Goal: Task Accomplishment & Management: Use online tool/utility

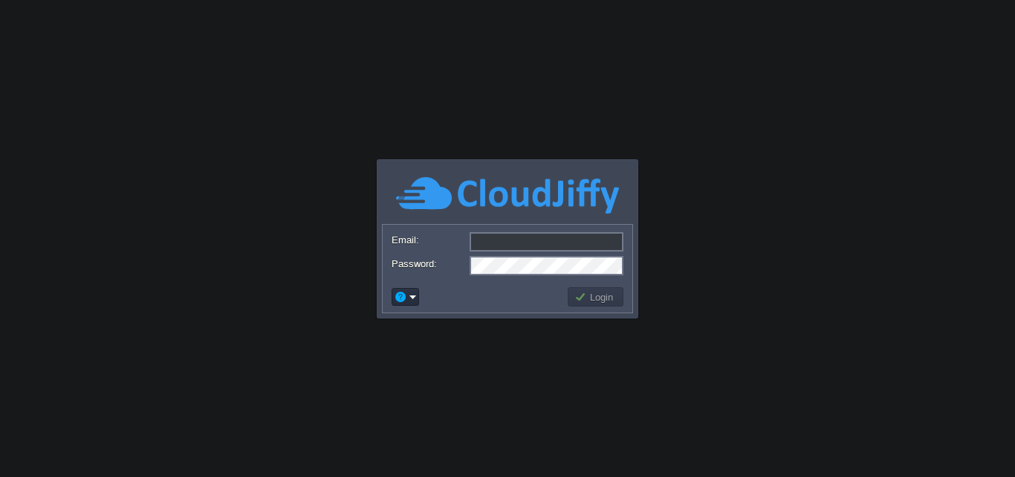
type input "[DOMAIN_NAME][EMAIL_ADDRESS][DOMAIN_NAME]"
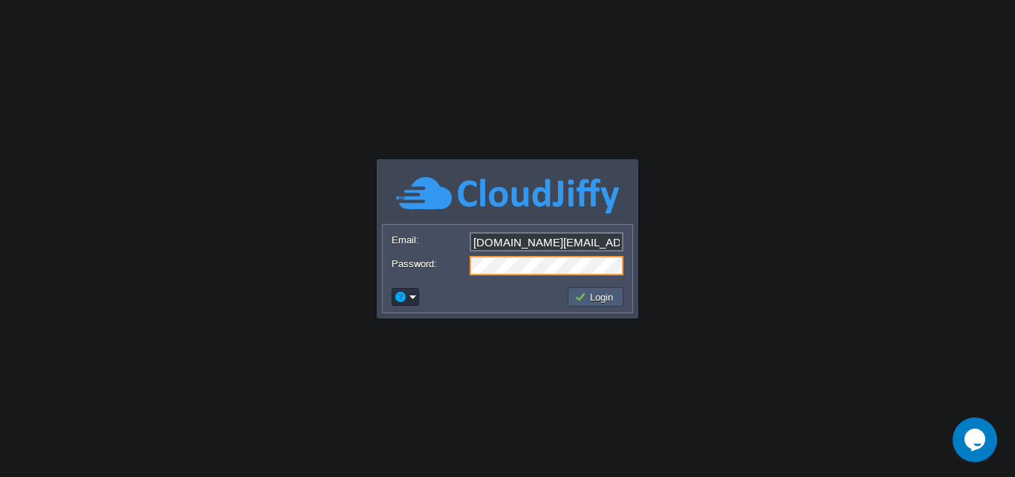
click at [580, 291] on button "Login" at bounding box center [596, 296] width 43 height 13
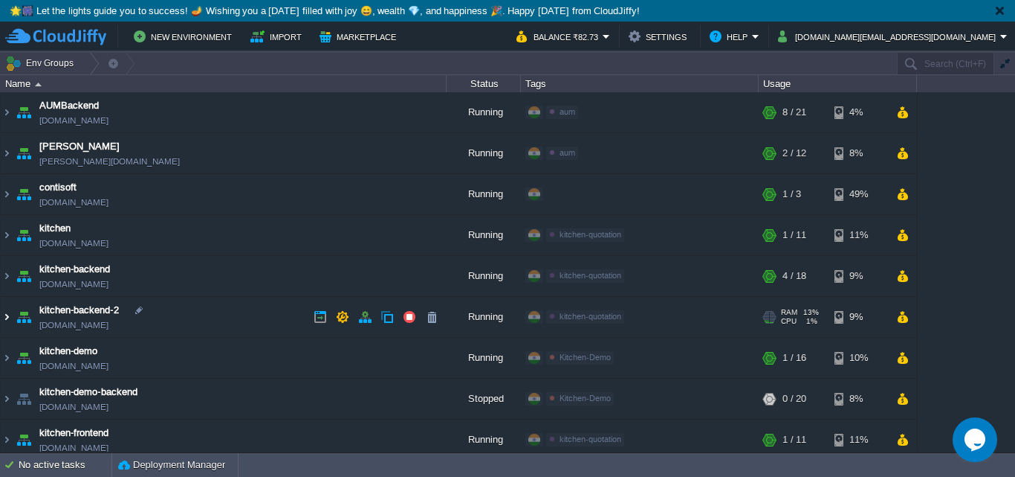
click at [8, 315] on img at bounding box center [7, 317] width 12 height 40
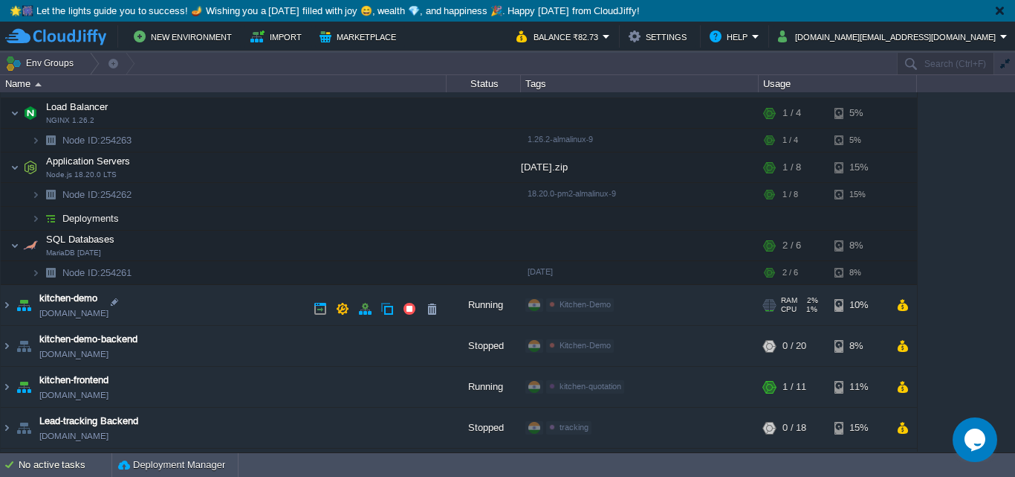
scroll to position [277, 0]
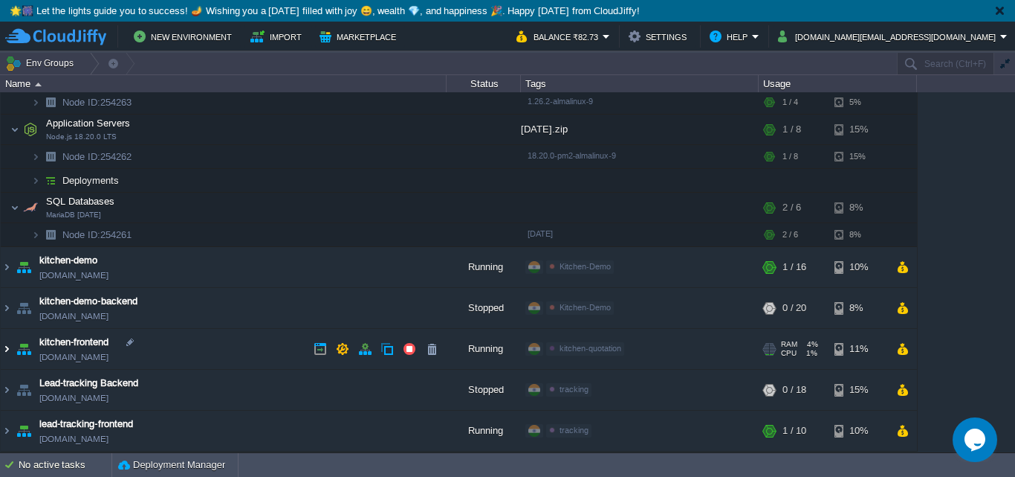
click at [6, 346] on img at bounding box center [7, 349] width 12 height 40
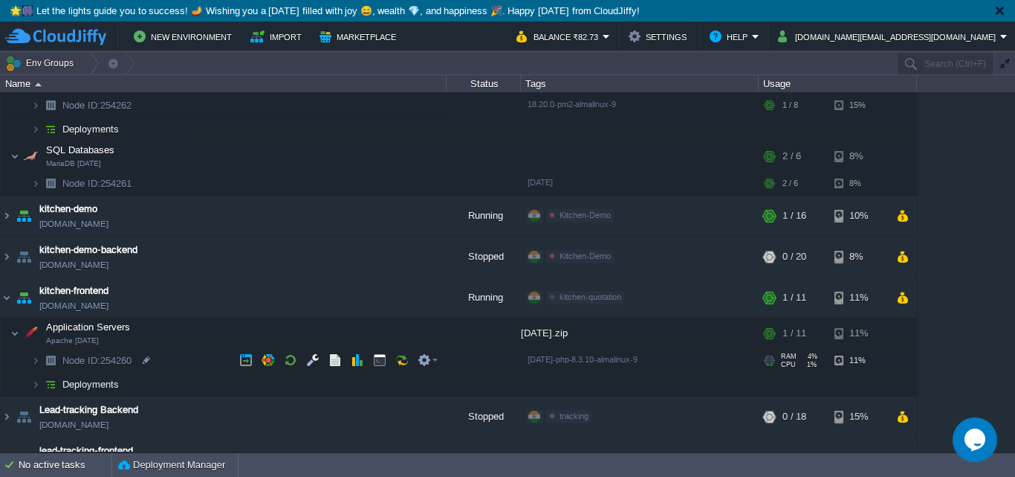
scroll to position [355, 0]
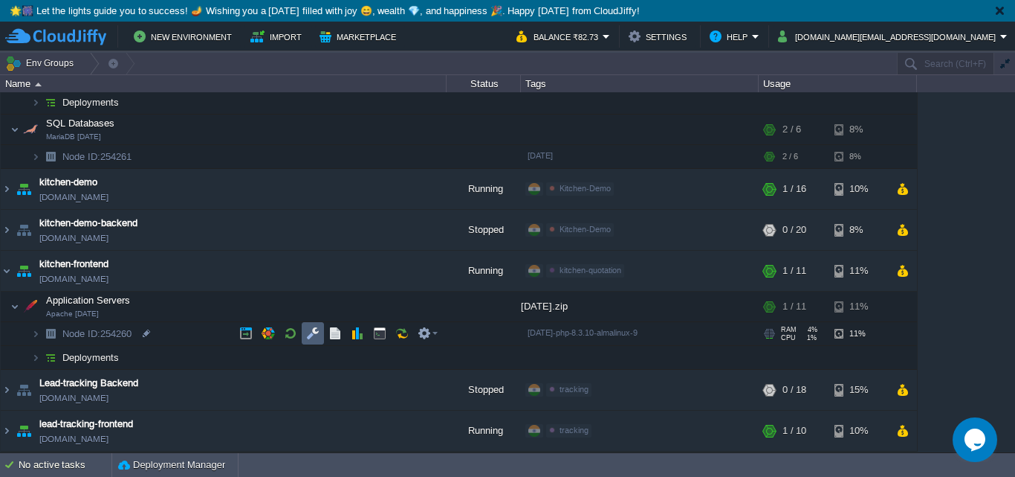
click at [317, 337] on button "button" at bounding box center [312, 332] width 13 height 13
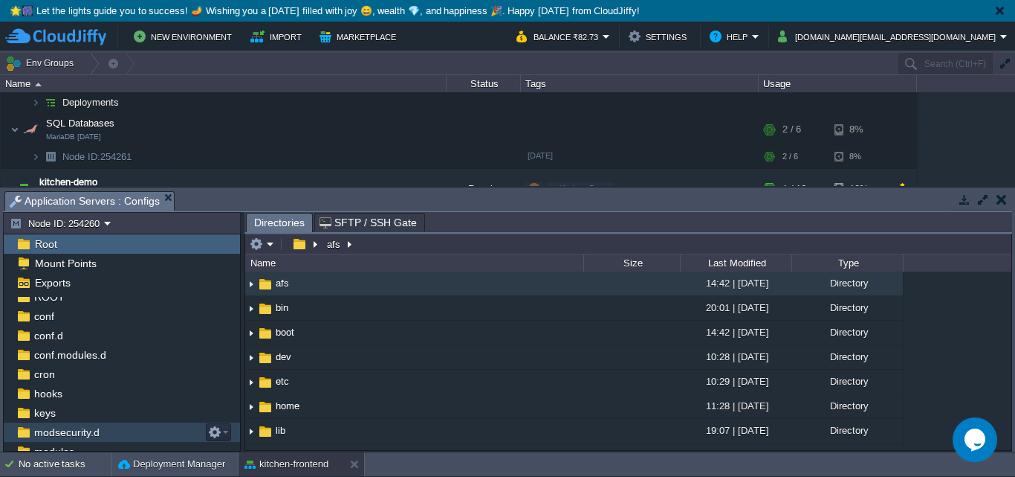
scroll to position [0, 0]
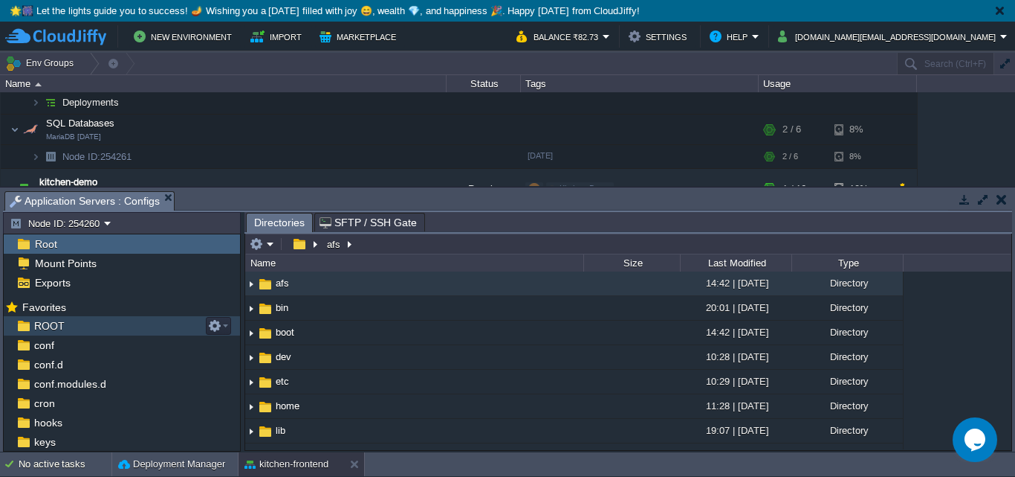
click at [80, 326] on div "ROOT" at bounding box center [122, 325] width 236 height 19
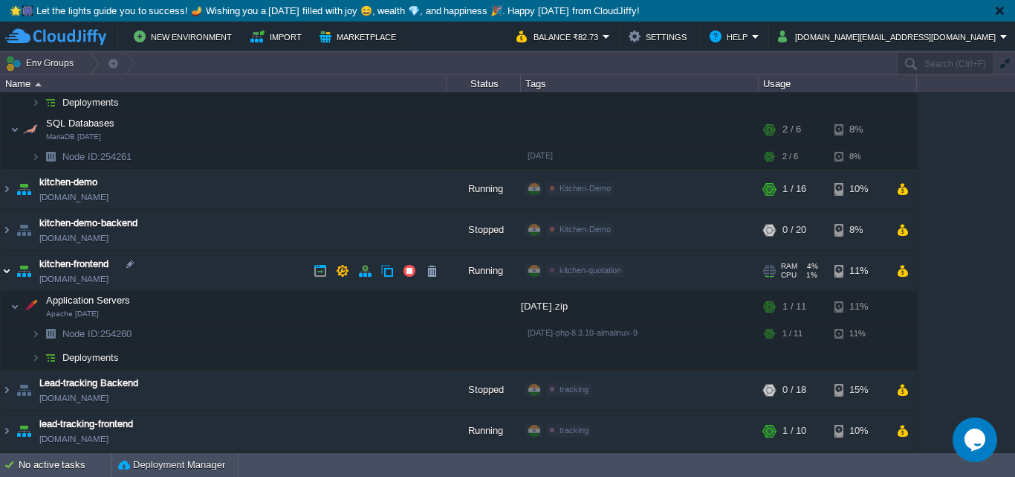
click at [9, 268] on img at bounding box center [7, 271] width 12 height 40
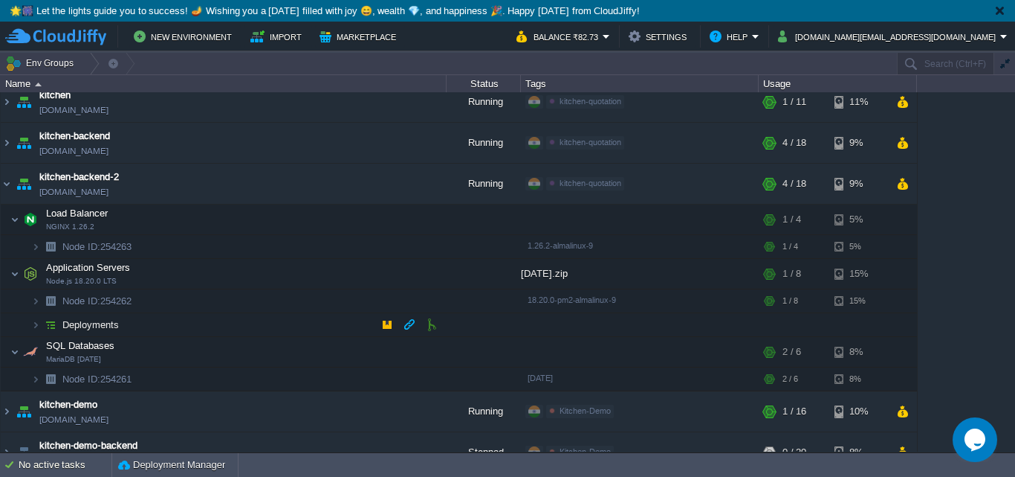
scroll to position [149, 0]
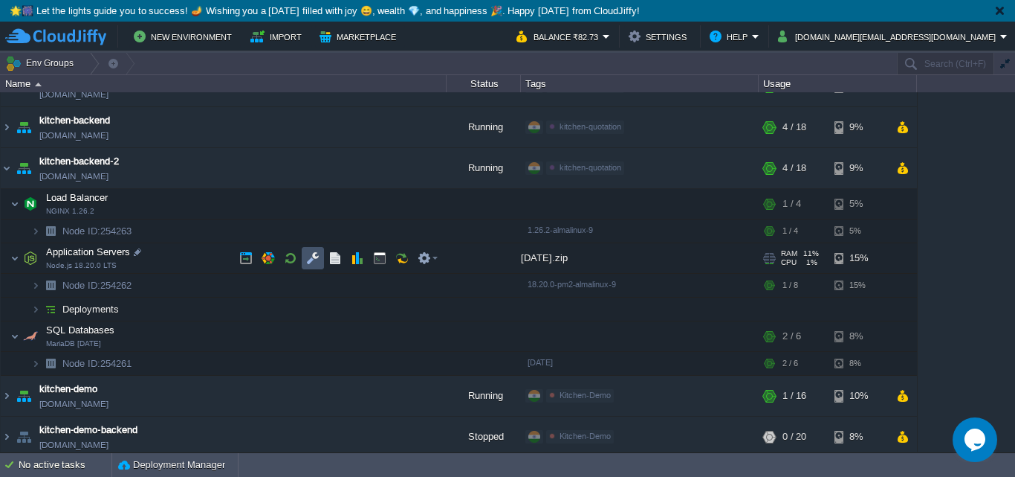
click at [308, 257] on button "button" at bounding box center [312, 257] width 13 height 13
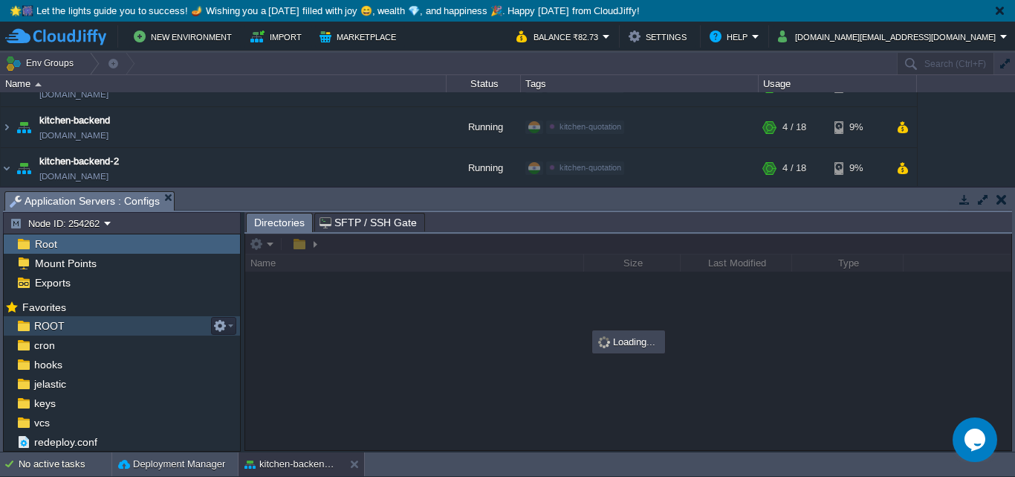
click at [64, 326] on div "ROOT" at bounding box center [122, 325] width 236 height 19
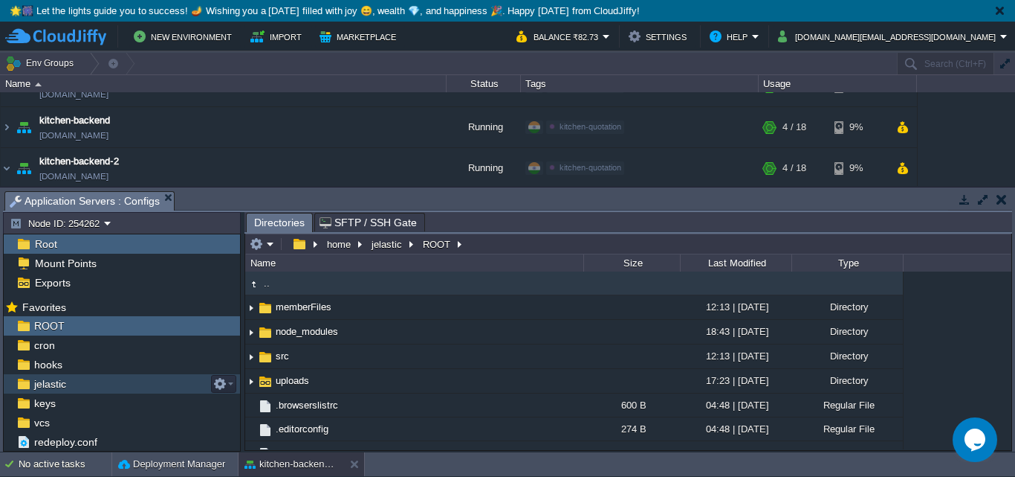
click at [88, 385] on div "jelastic" at bounding box center [122, 383] width 236 height 19
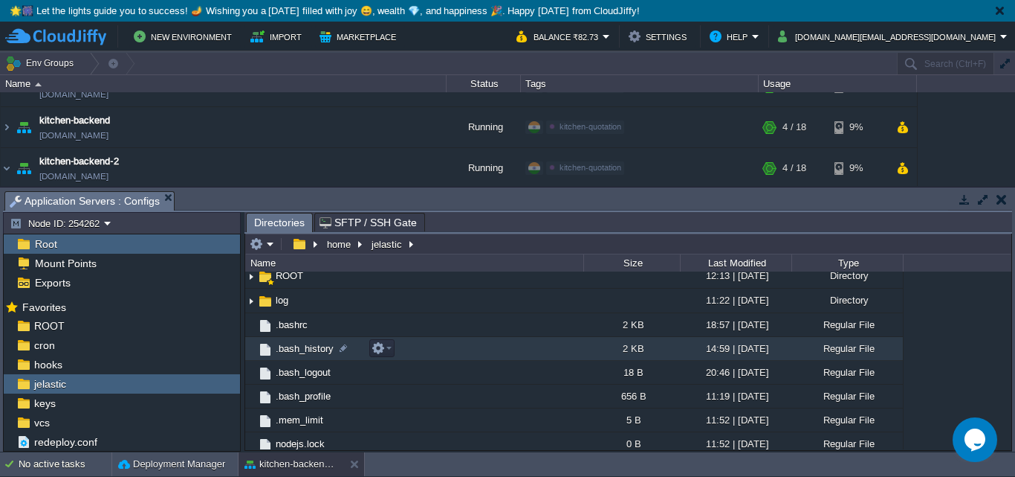
scroll to position [135, 0]
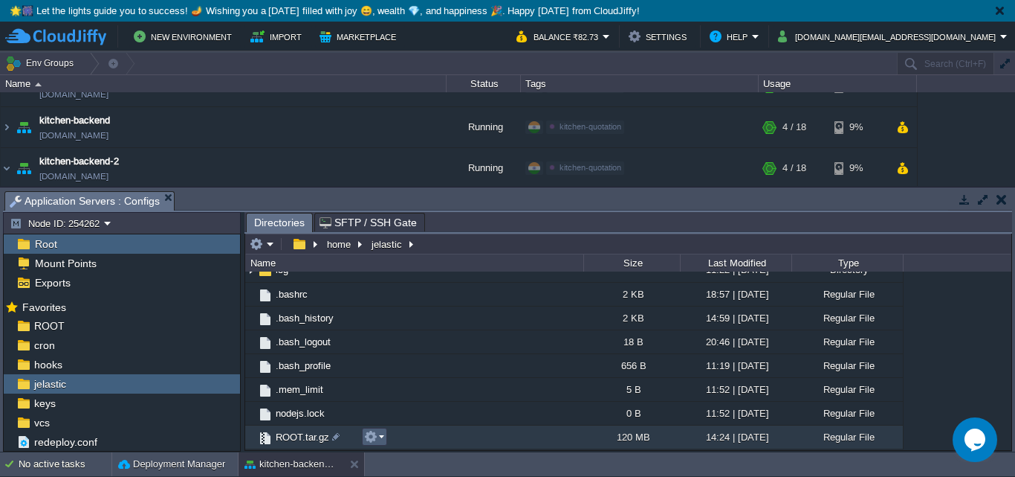
click at [384, 436] on em at bounding box center [374, 436] width 20 height 13
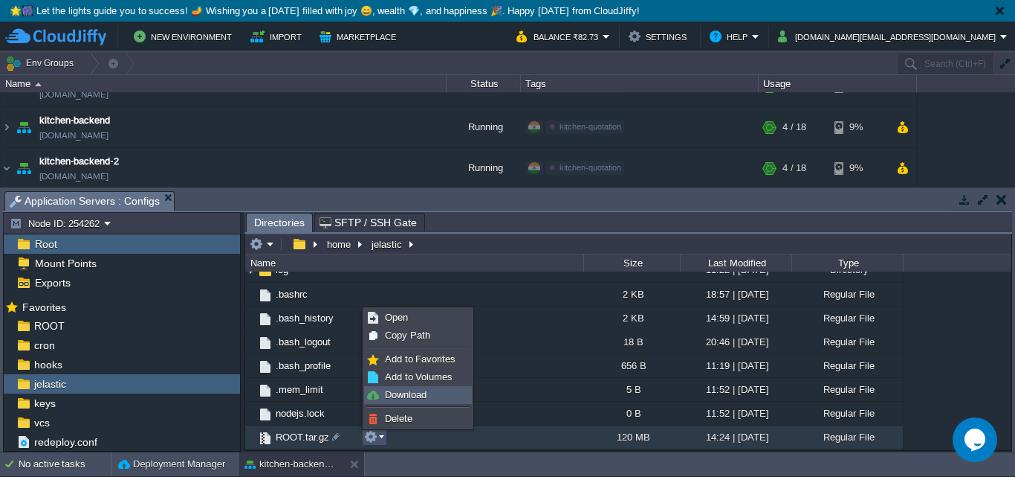
click at [407, 395] on span "Download" at bounding box center [406, 394] width 42 height 11
